Goal: Information Seeking & Learning: Learn about a topic

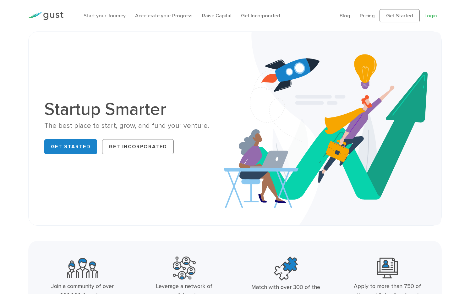
click at [427, 17] on link "Login" at bounding box center [431, 16] width 13 height 6
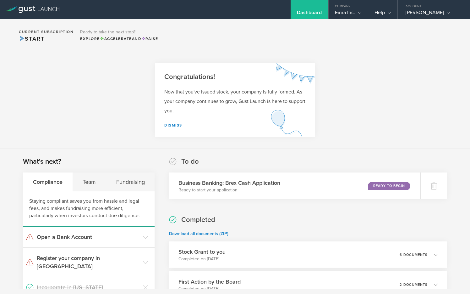
click at [20, 38] on span "Start" at bounding box center [31, 38] width 25 height 7
click at [382, 13] on div "Help" at bounding box center [383, 13] width 17 height 9
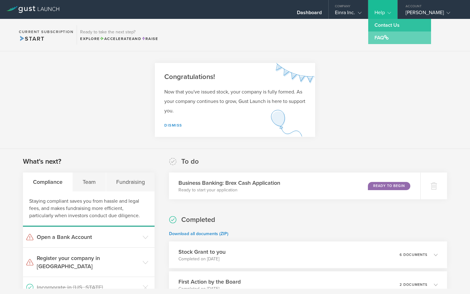
click at [381, 40] on link "FAQ" at bounding box center [399, 37] width 63 height 13
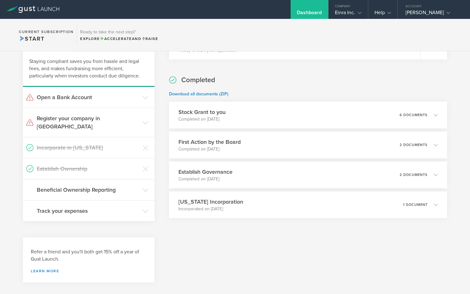
scroll to position [139, 0]
click at [273, 203] on div "Delaware Incorporation Incorporated on Aug 4, 2025 1 document" at bounding box center [308, 204] width 284 height 27
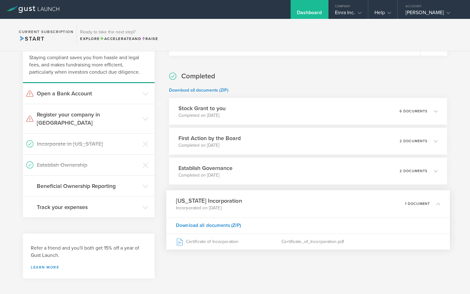
scroll to position [143, 0]
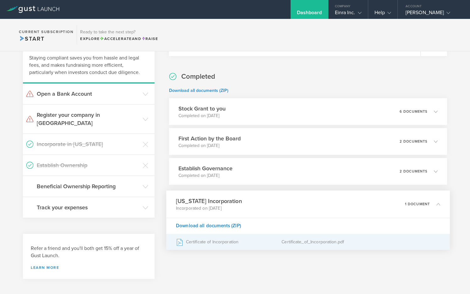
click at [208, 242] on div "Certificate of Incorporation" at bounding box center [229, 242] width 106 height 16
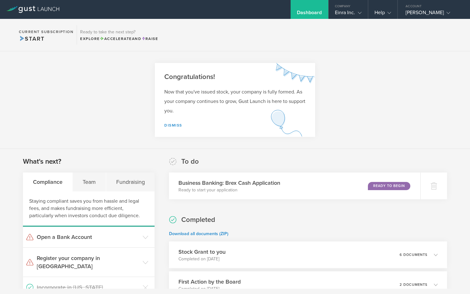
scroll to position [0, 0]
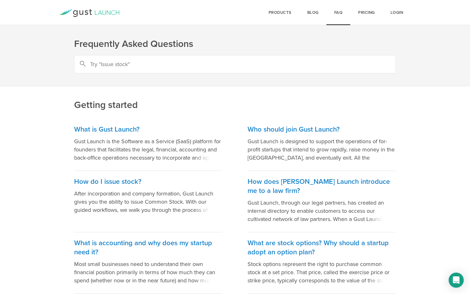
click at [110, 66] on input "text" at bounding box center [235, 64] width 322 height 18
type input "cap table"
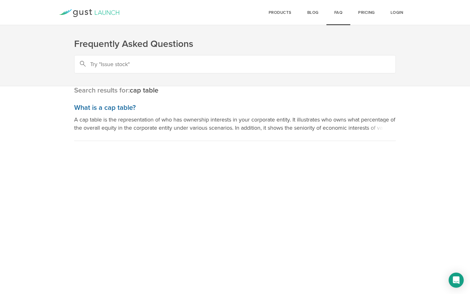
click at [107, 107] on h3 "What is a cap table?" at bounding box center [235, 107] width 322 height 9
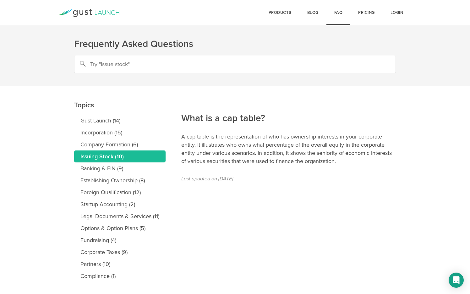
drag, startPoint x: 213, startPoint y: 164, endPoint x: 279, endPoint y: 177, distance: 67.3
click at [279, 177] on article "What is a cap table? A cap table is the representation of who has ownership int…" at bounding box center [288, 137] width 215 height 102
click at [243, 123] on h2 "What is a cap table?" at bounding box center [288, 96] width 215 height 55
click at [396, 11] on link "Login" at bounding box center [397, 12] width 29 height 25
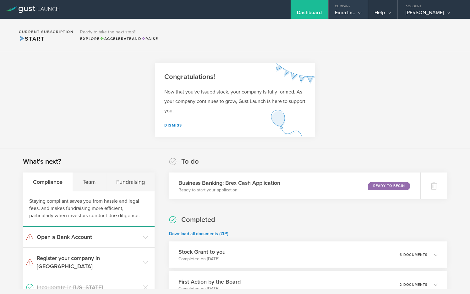
click at [347, 13] on div "Einra Inc." at bounding box center [348, 13] width 27 height 9
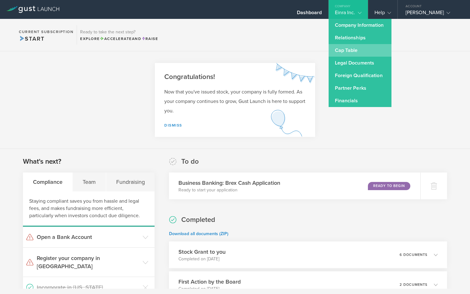
click at [344, 50] on link "Cap Table" at bounding box center [360, 50] width 63 height 13
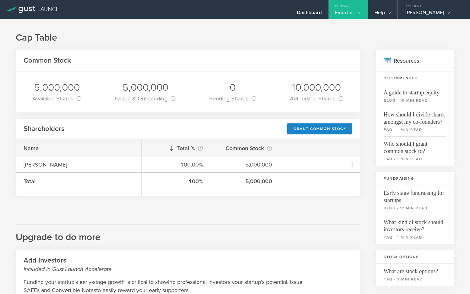
click at [418, 174] on h3 "Fundraising" at bounding box center [415, 179] width 79 height 14
click at [24, 10] on icon at bounding box center [32, 9] width 53 height 7
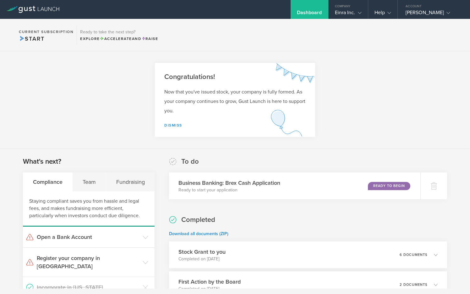
click at [9, 10] on icon at bounding box center [11, 8] width 11 height 5
click at [428, 10] on div "Jamie Swann" at bounding box center [432, 13] width 53 height 9
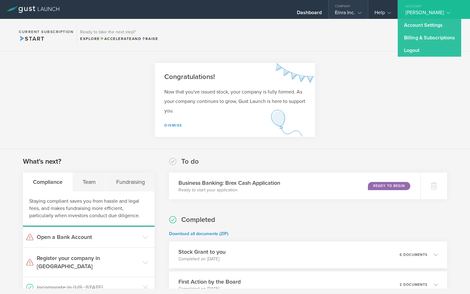
click at [344, 11] on div "Einra Inc." at bounding box center [348, 13] width 27 height 9
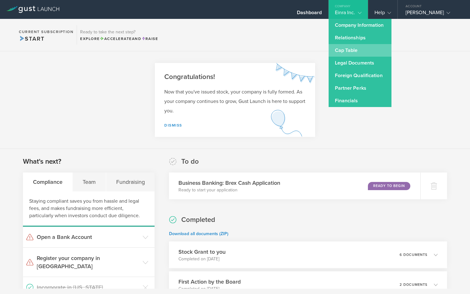
click at [350, 51] on link "Cap Table" at bounding box center [360, 50] width 63 height 13
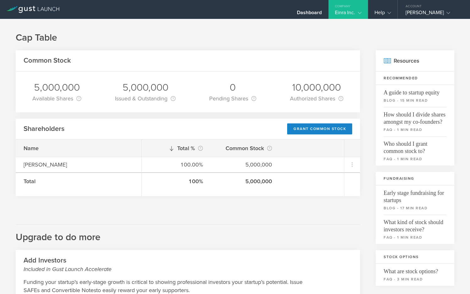
click at [393, 61] on h2 "Resources" at bounding box center [415, 60] width 79 height 21
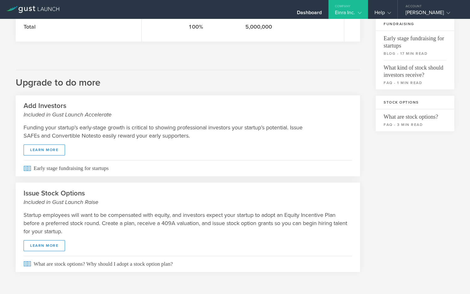
scroll to position [154, 0]
